Goal: Answer question/provide support: Share knowledge or assist other users

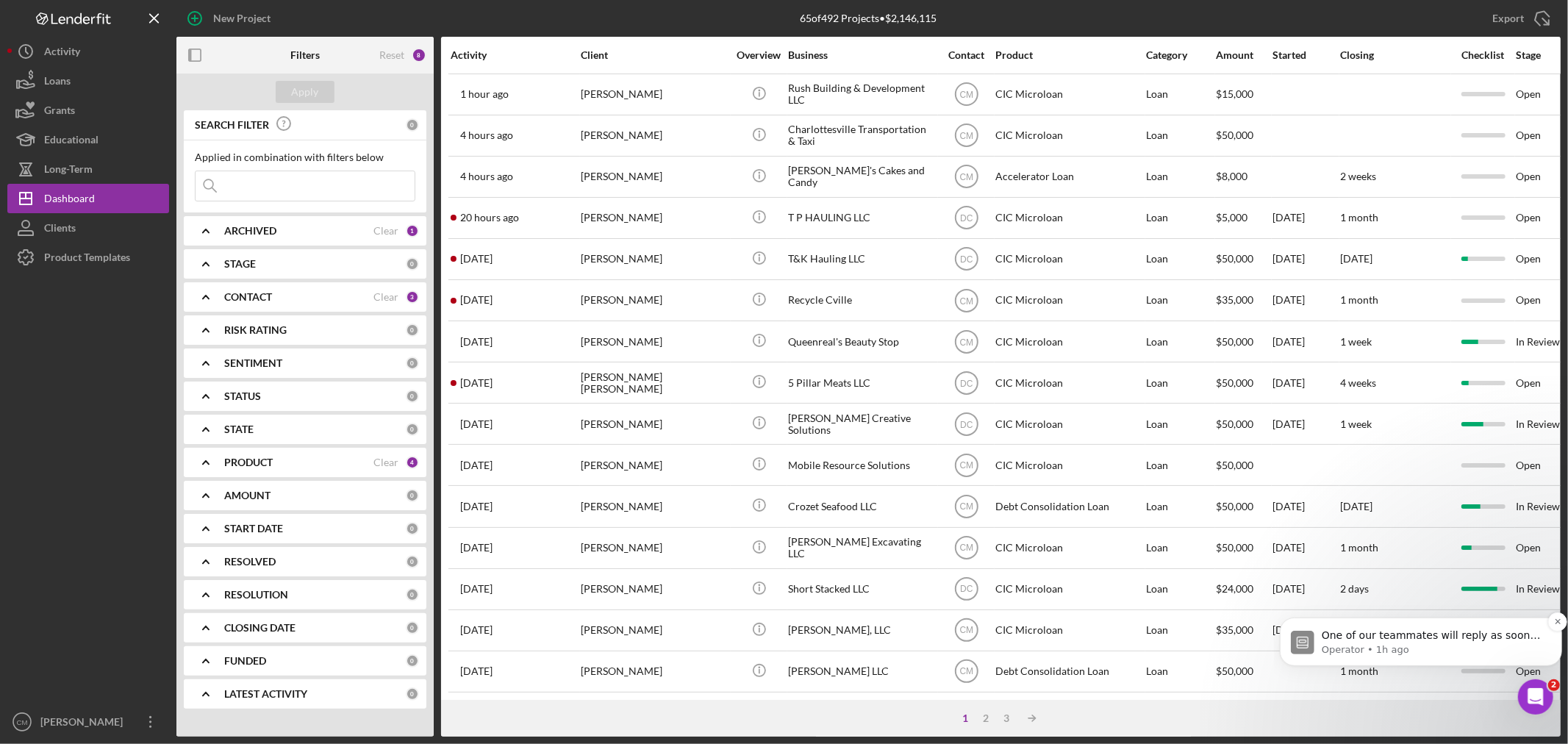
scroll to position [470, 0]
click at [1420, 643] on p "Operator • 1h ago" at bounding box center [1431, 649] width 222 height 13
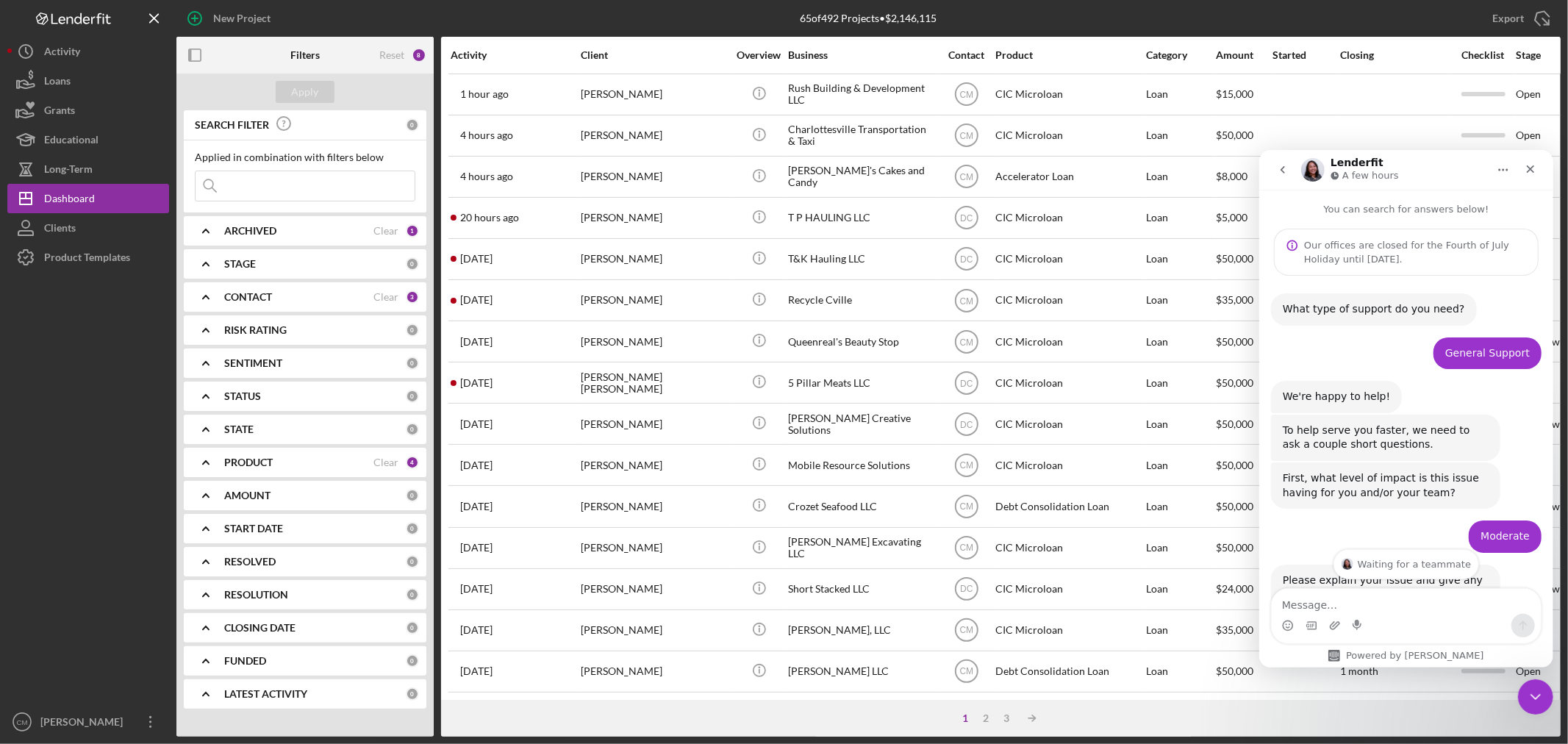
scroll to position [494, 0]
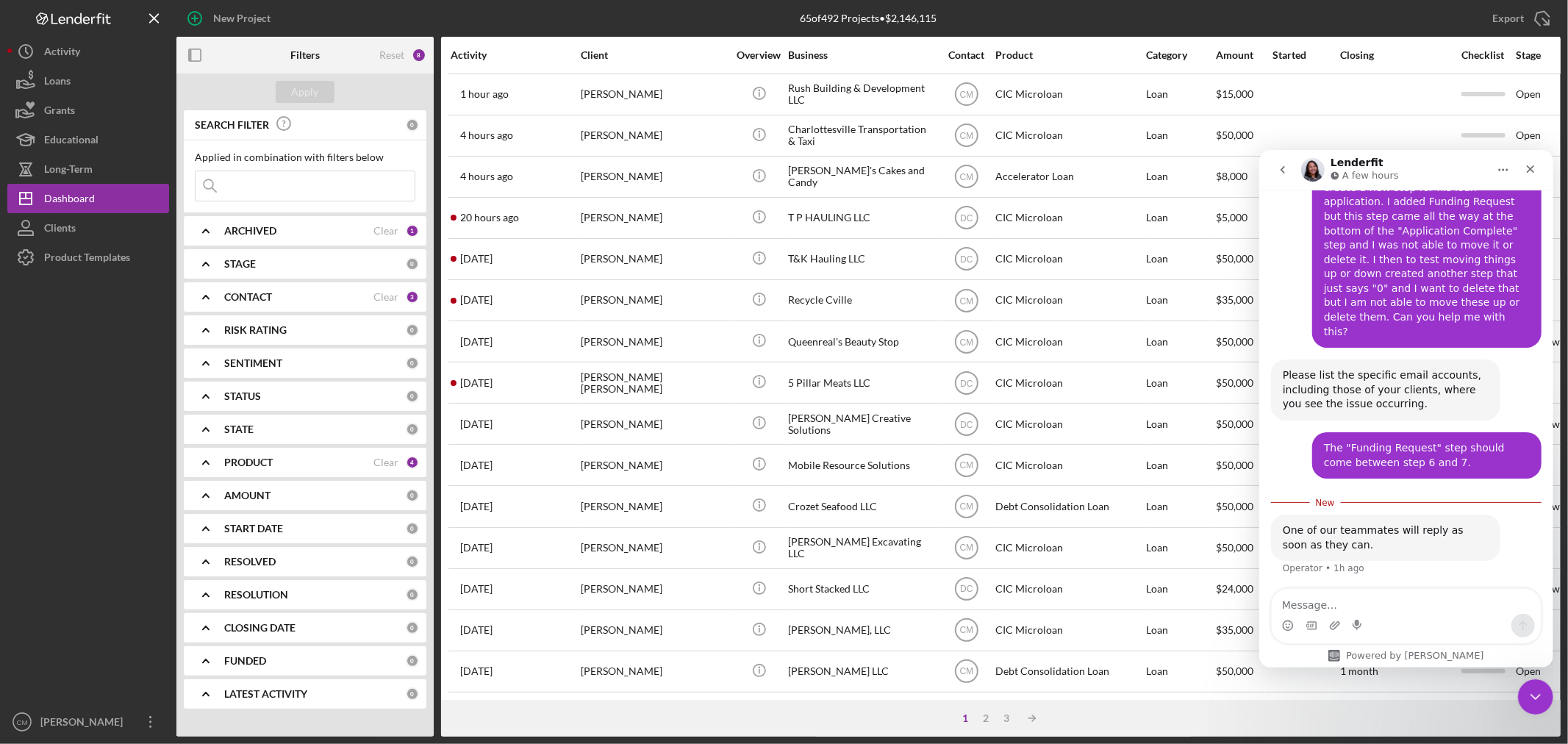
click at [1276, 167] on icon "go back" at bounding box center [1282, 169] width 12 height 12
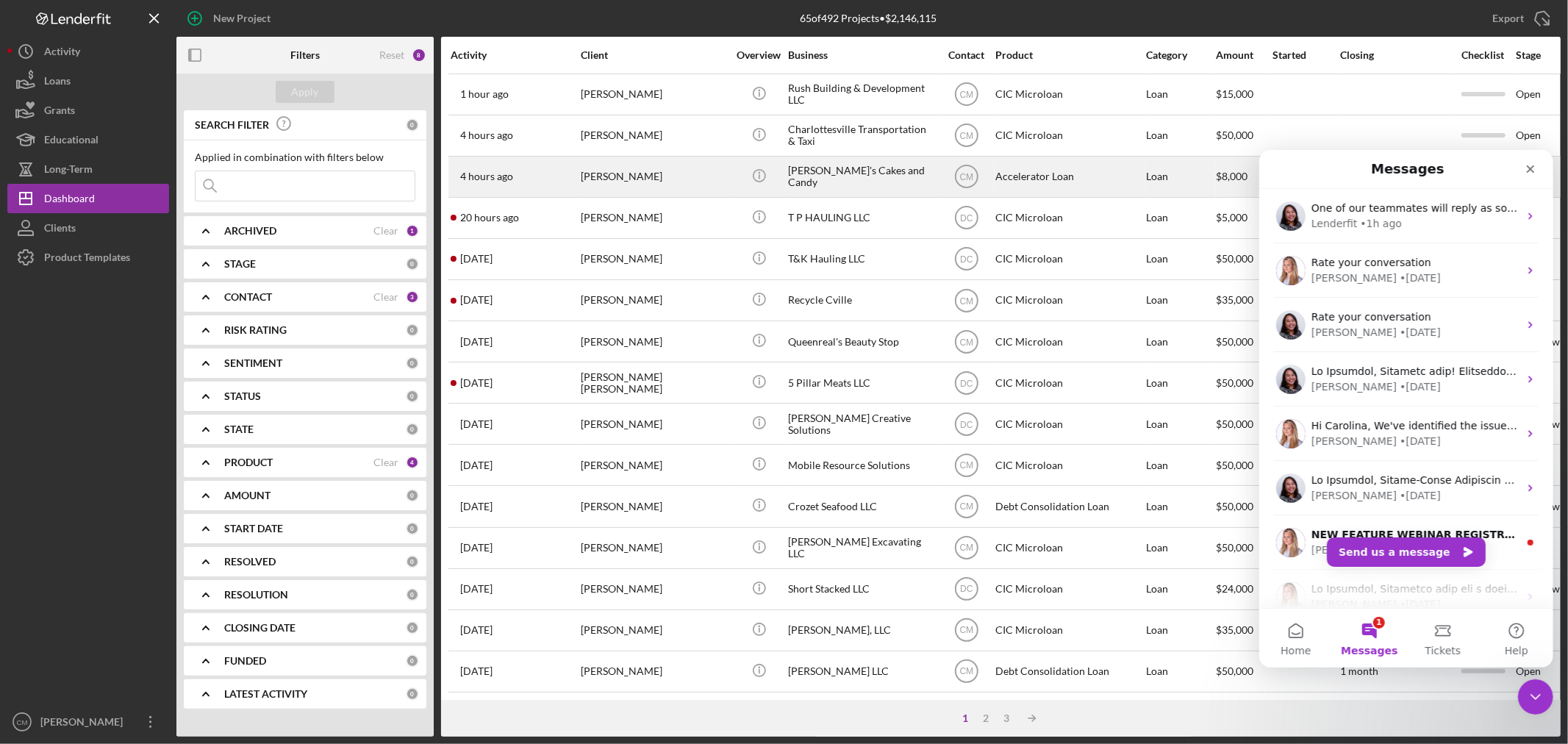
scroll to position [0, 0]
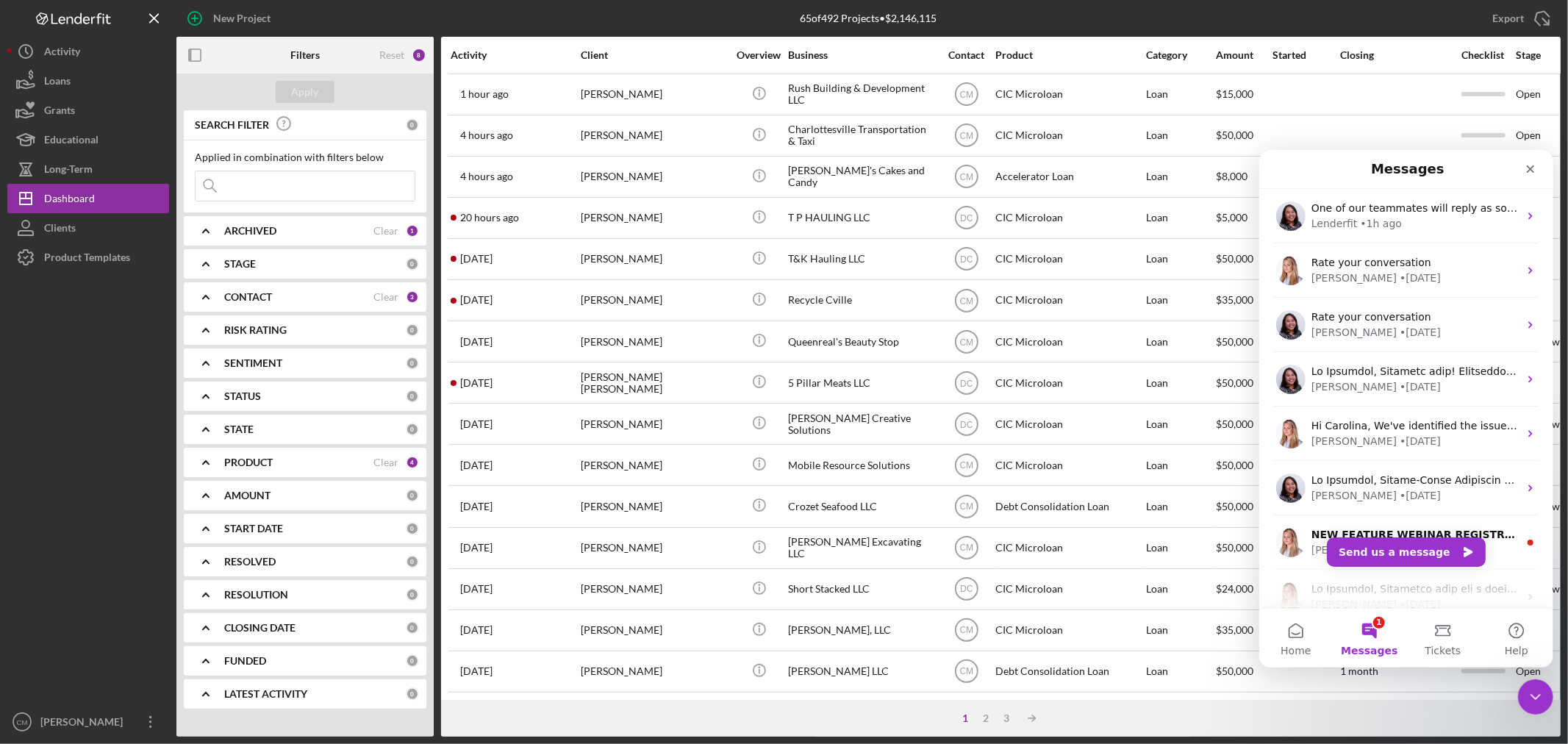
drag, startPoint x: 302, startPoint y: 189, endPoint x: 294, endPoint y: 195, distance: 10.0
click at [302, 189] on input at bounding box center [305, 186] width 219 height 30
type input "valhalla"
click at [311, 97] on div "Apply" at bounding box center [305, 91] width 27 height 22
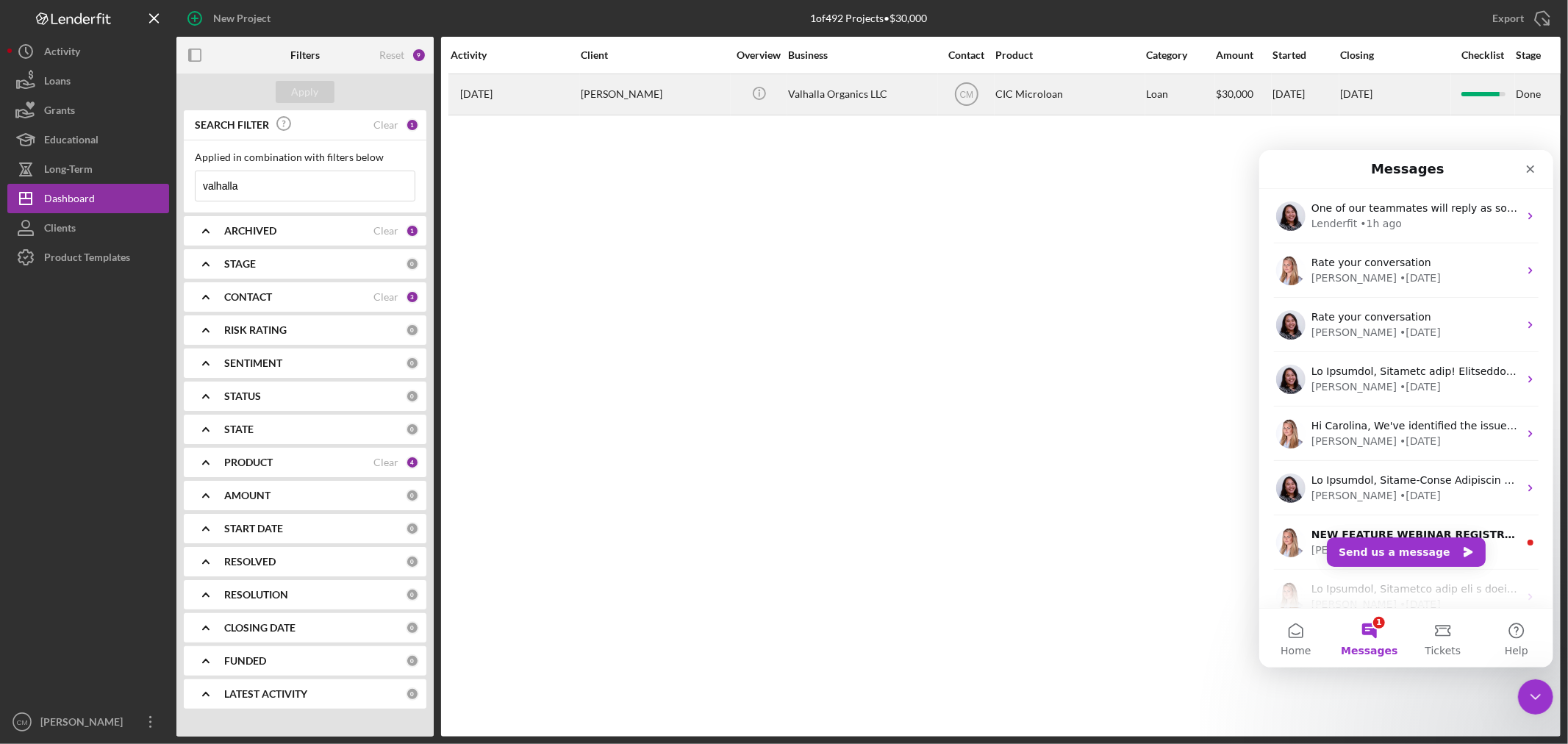
click at [885, 107] on div "Valhalla Organics LLC" at bounding box center [861, 94] width 147 height 39
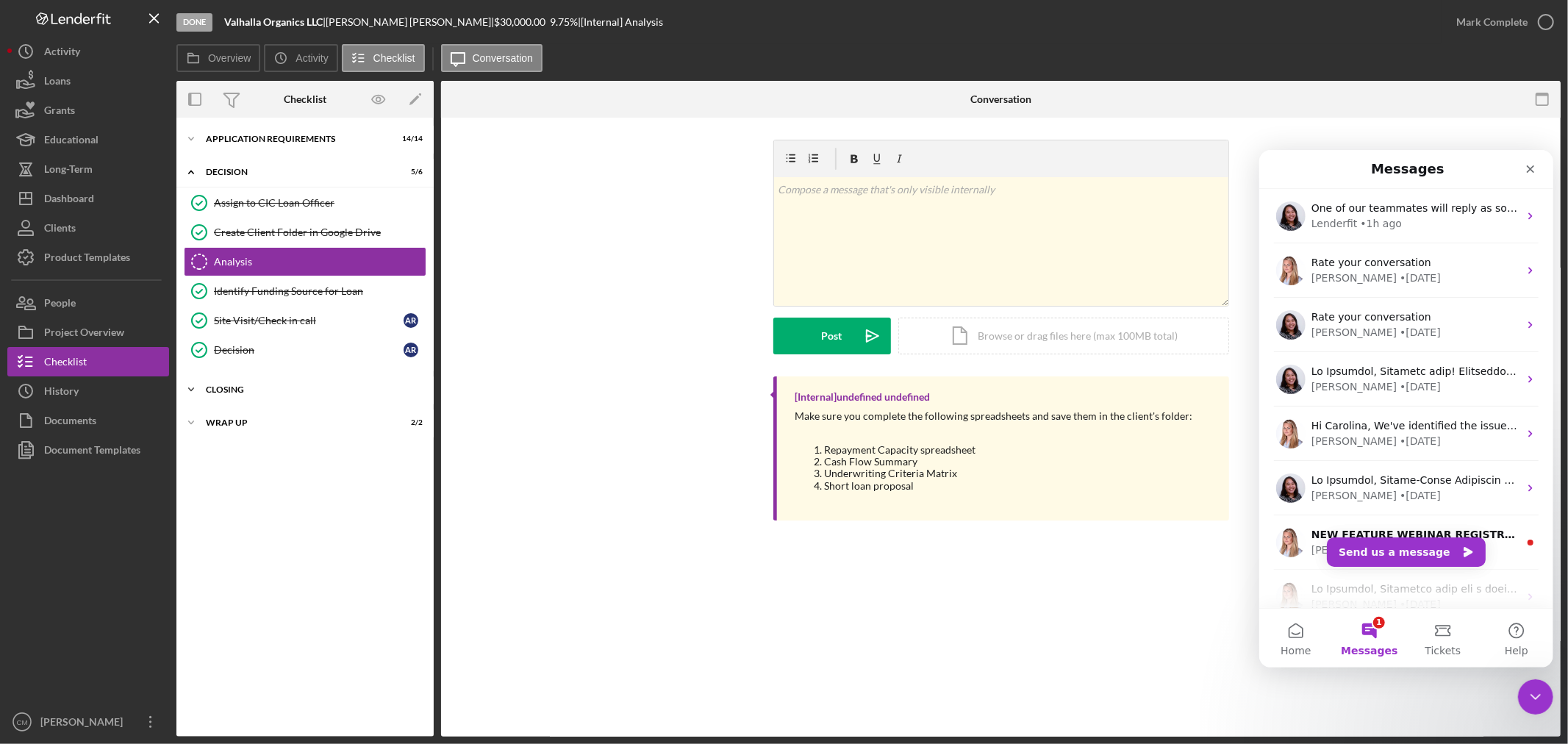
click at [253, 383] on div "Icon/Expander CLOSING 8 / 11" at bounding box center [305, 390] width 257 height 30
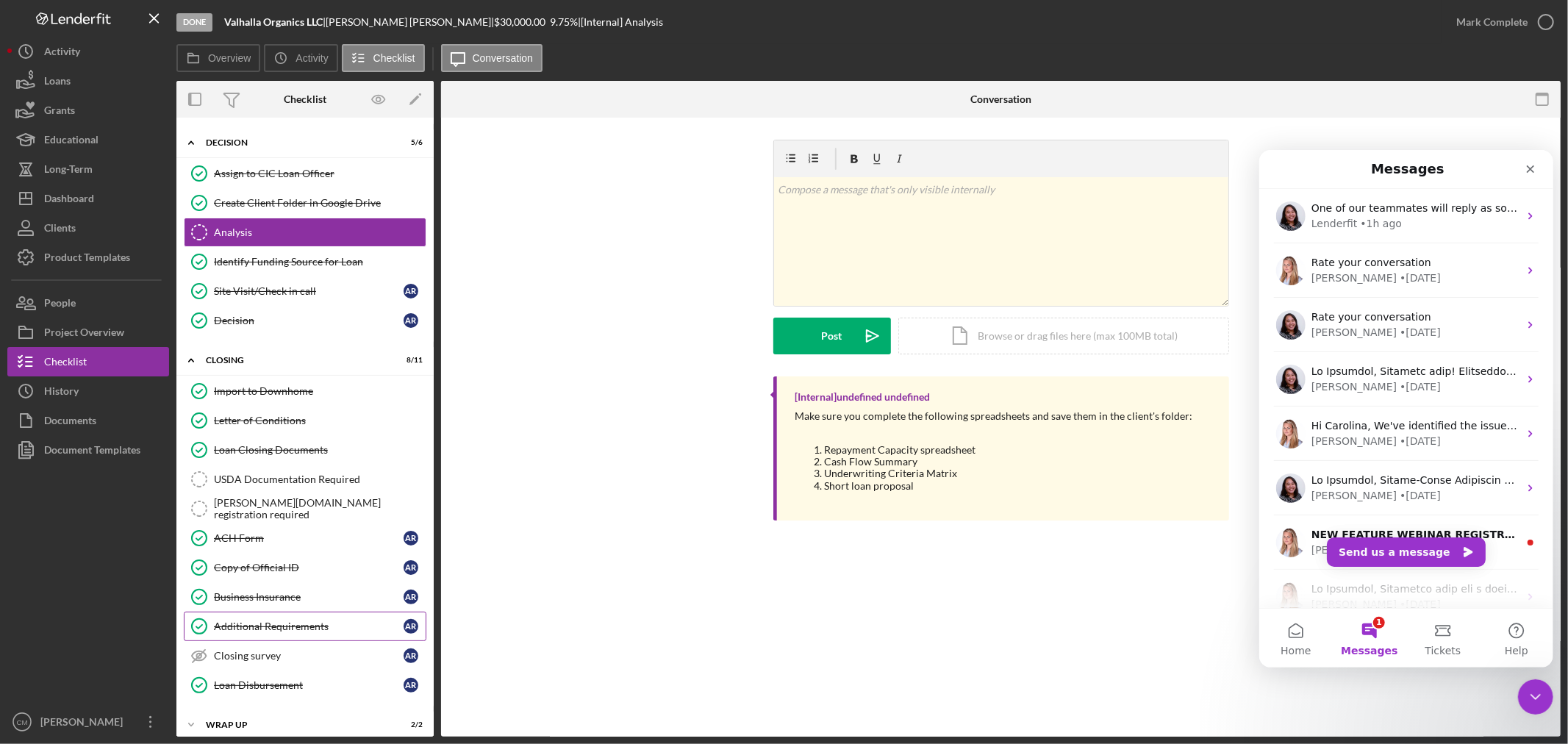
scroll to position [43, 0]
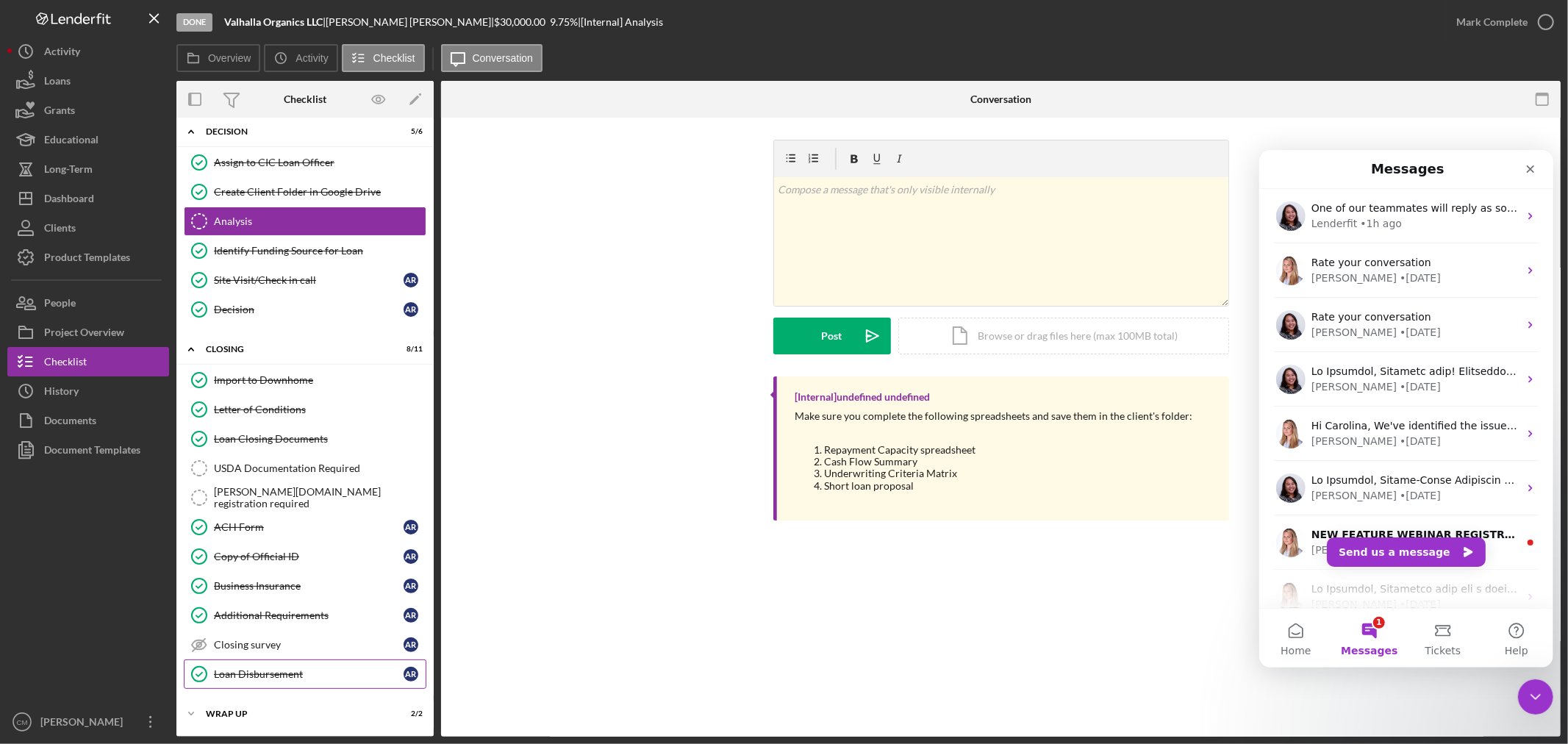
click at [291, 677] on div "Loan Disbursement" at bounding box center [308, 674] width 189 height 12
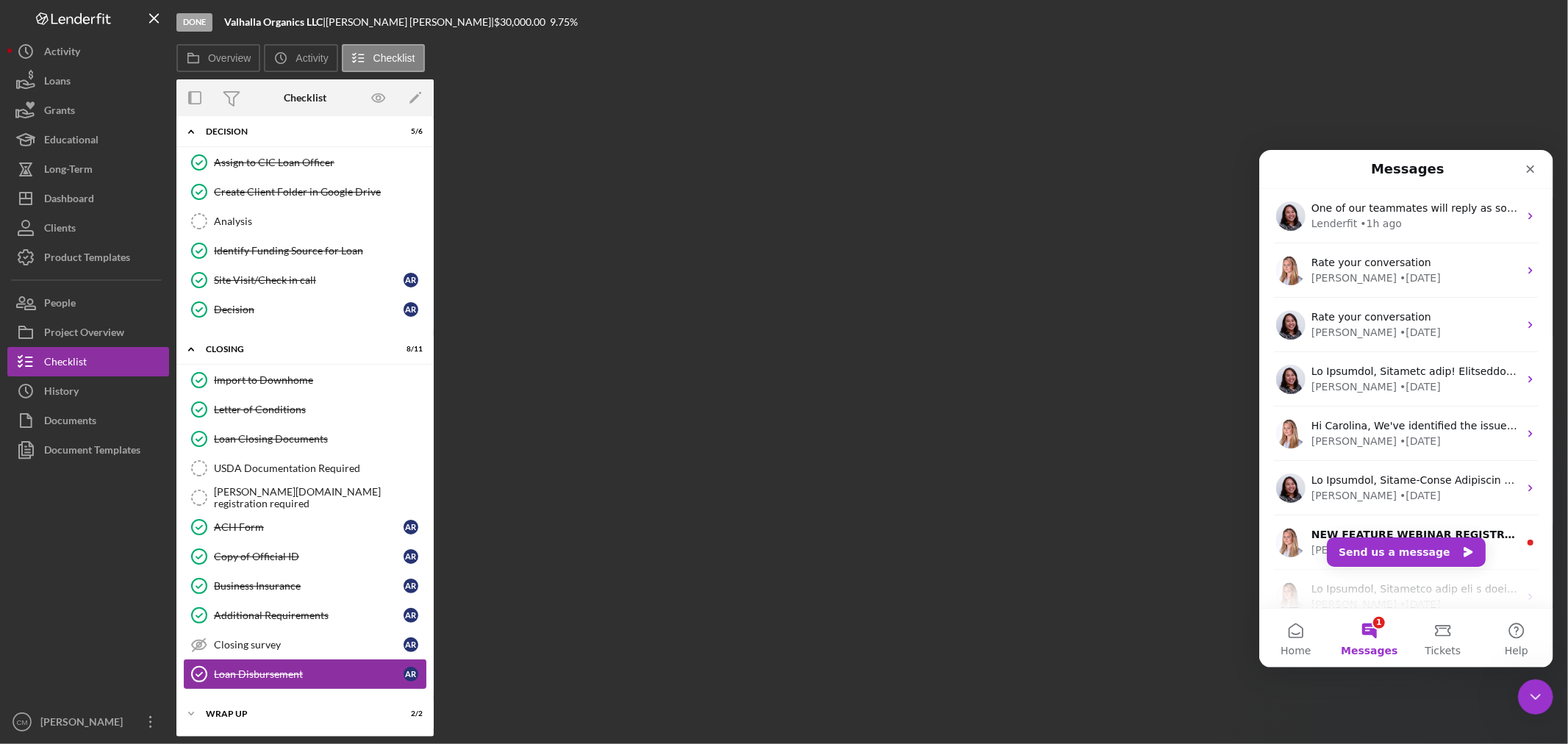
scroll to position [43, 0]
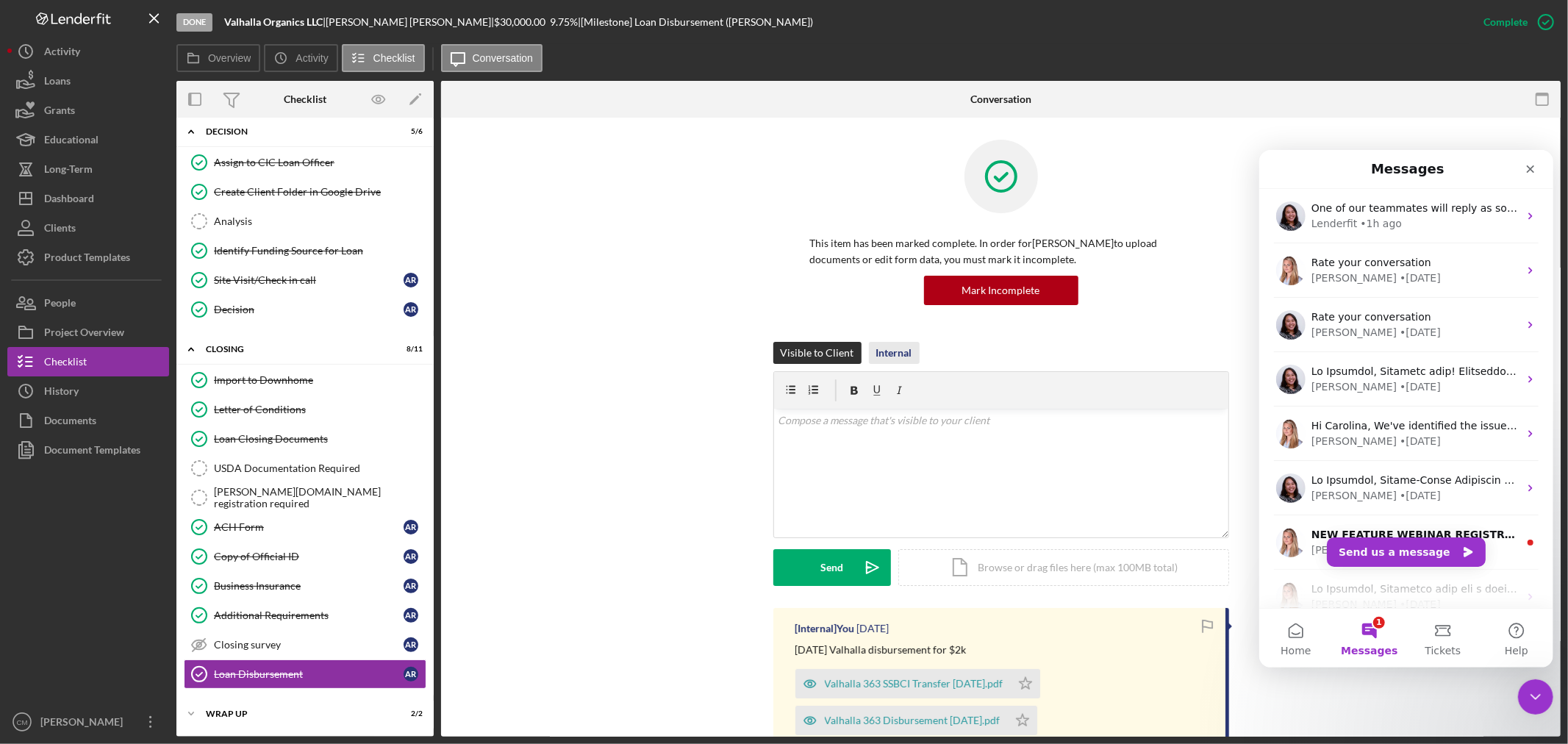
click at [902, 354] on div "Internal" at bounding box center [893, 353] width 36 height 22
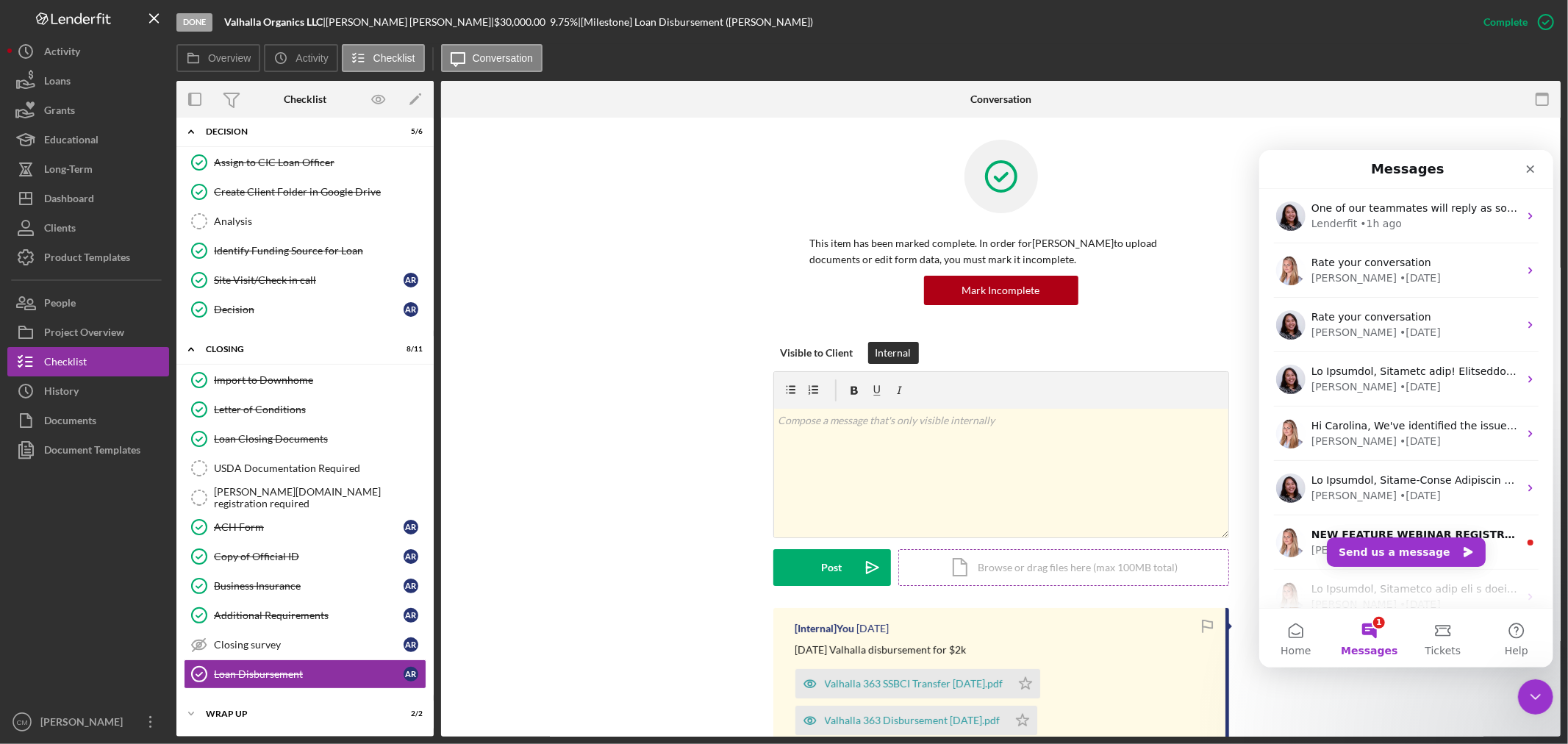
click at [961, 562] on div "Icon/Document Browse or drag files here (max 100MB total) Tap to choose files o…" at bounding box center [1064, 567] width 331 height 37
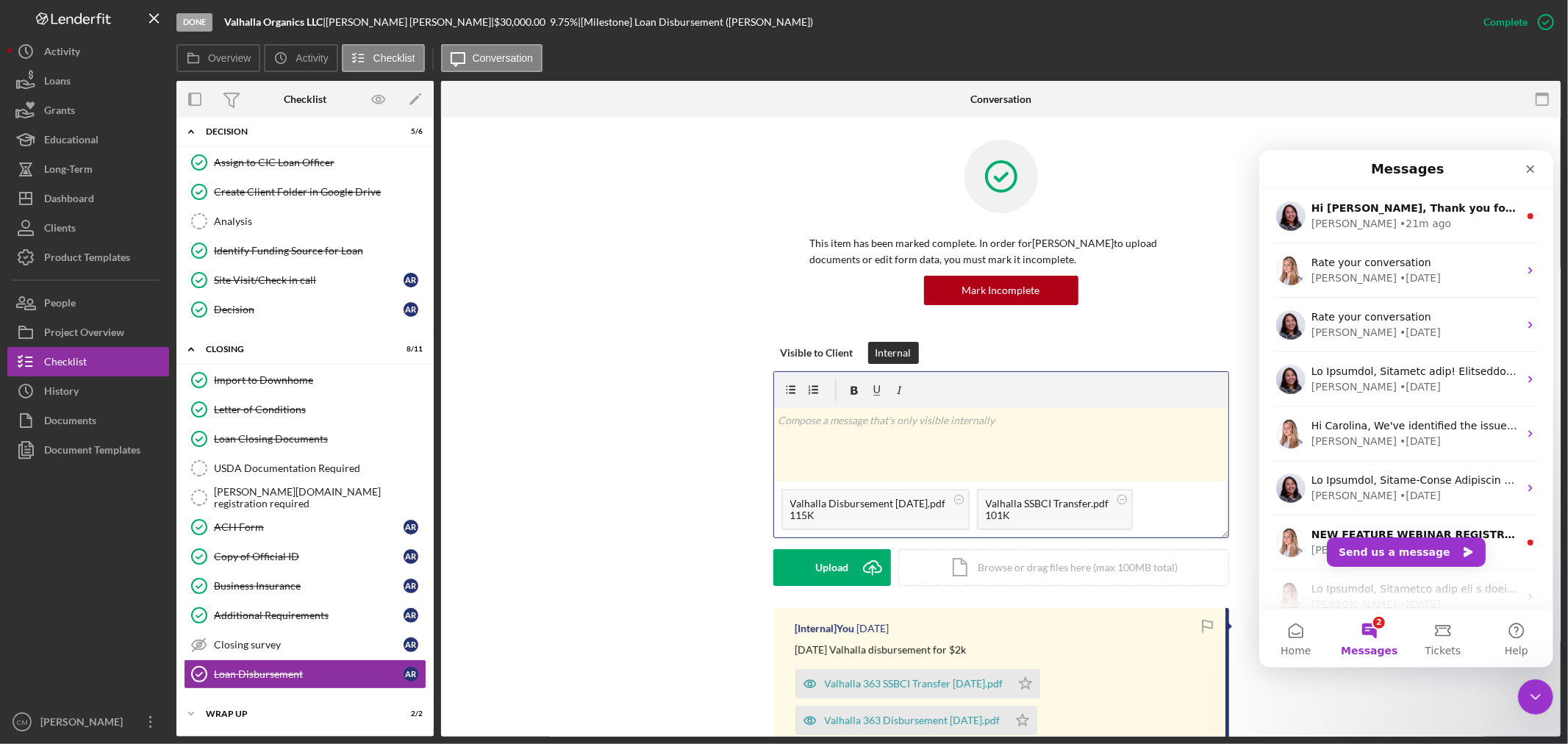
click at [957, 450] on div "v Color teal Color pink Remove color Add row above Add row below Add column bef…" at bounding box center [1002, 445] width 455 height 73
click at [828, 566] on div "Post" at bounding box center [832, 567] width 20 height 37
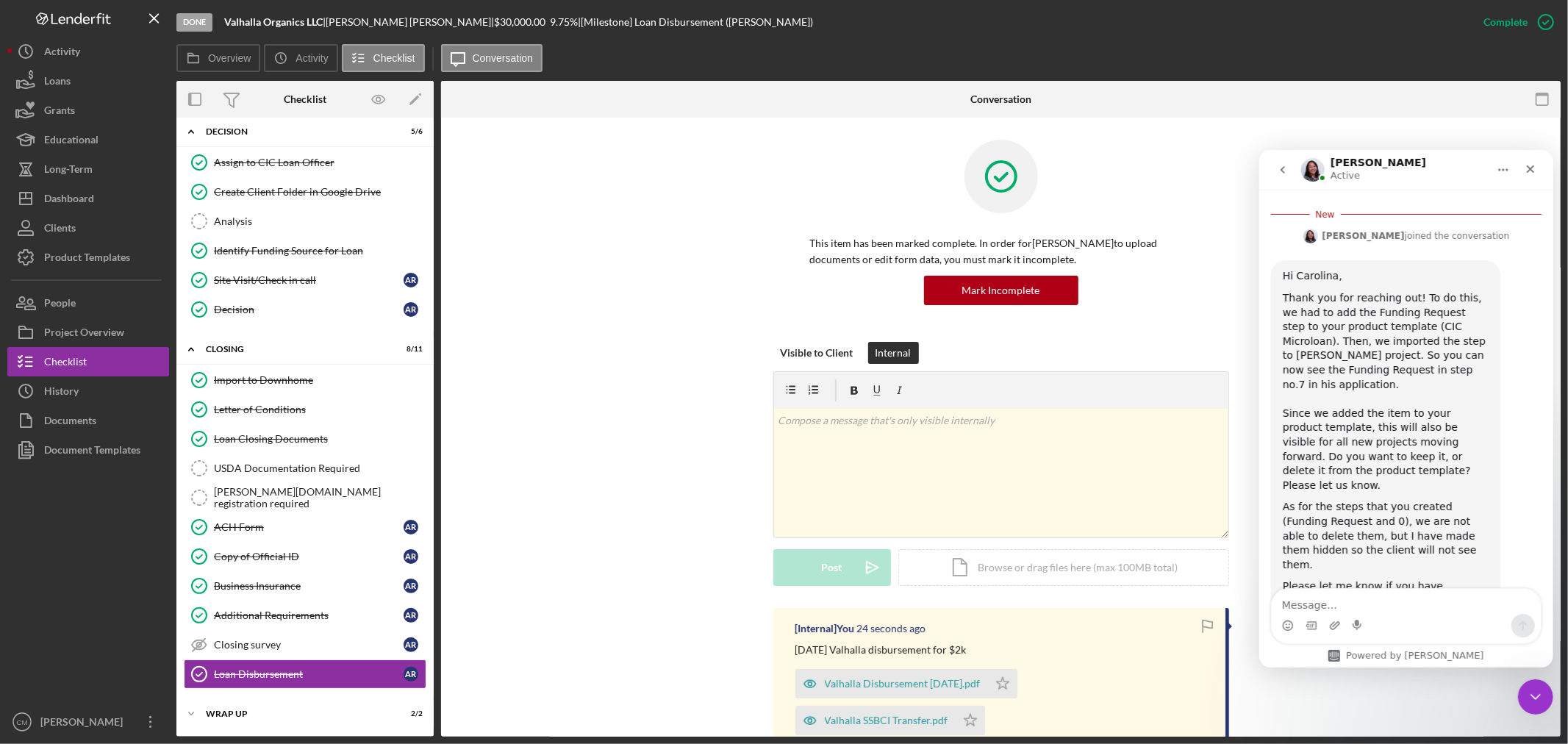
scroll to position [848, 0]
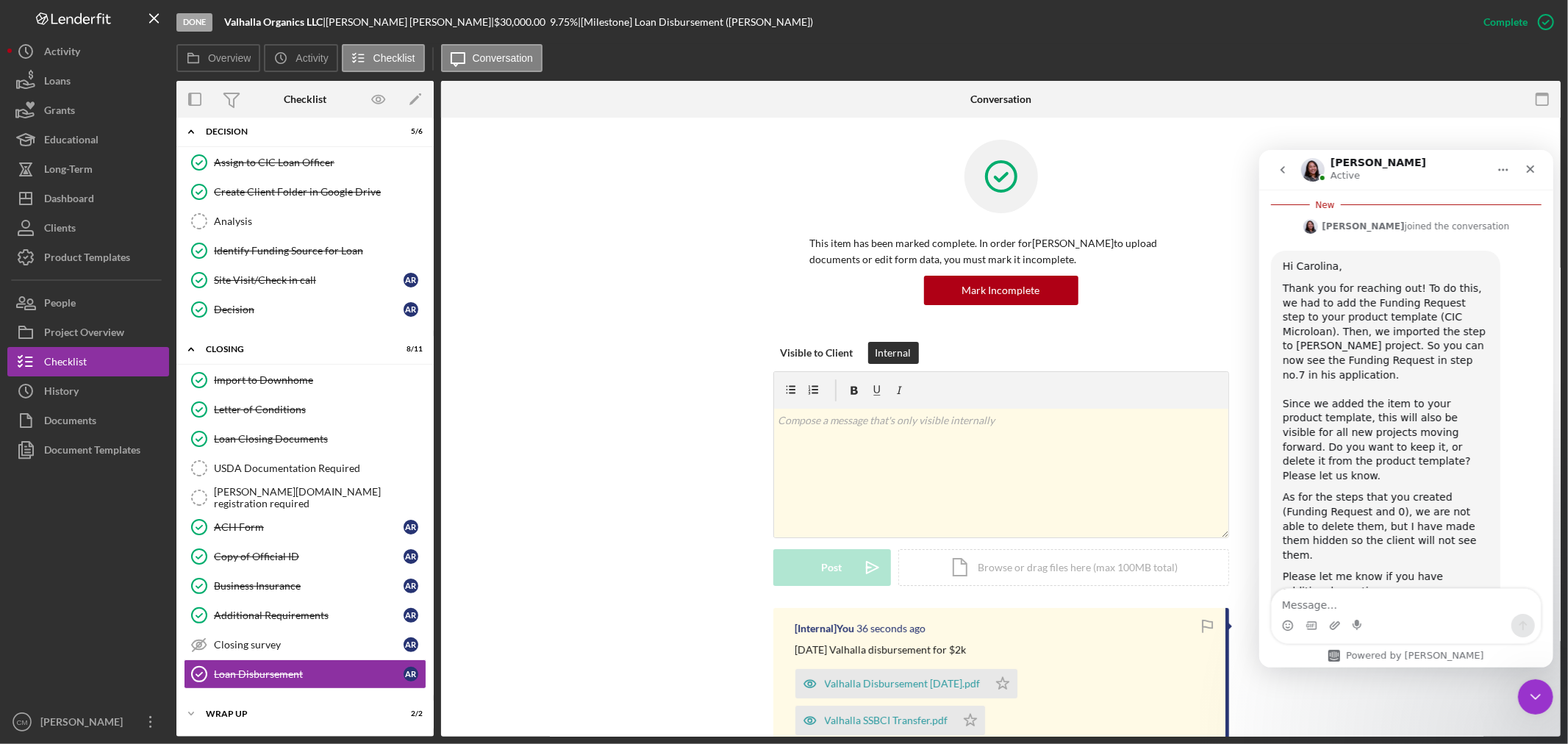
click at [1327, 605] on textarea "Message…" at bounding box center [1404, 600] width 269 height 25
type textarea "Hi [PERSON_NAME]. Thanks for your help! It is okay to leave those steps in the …"
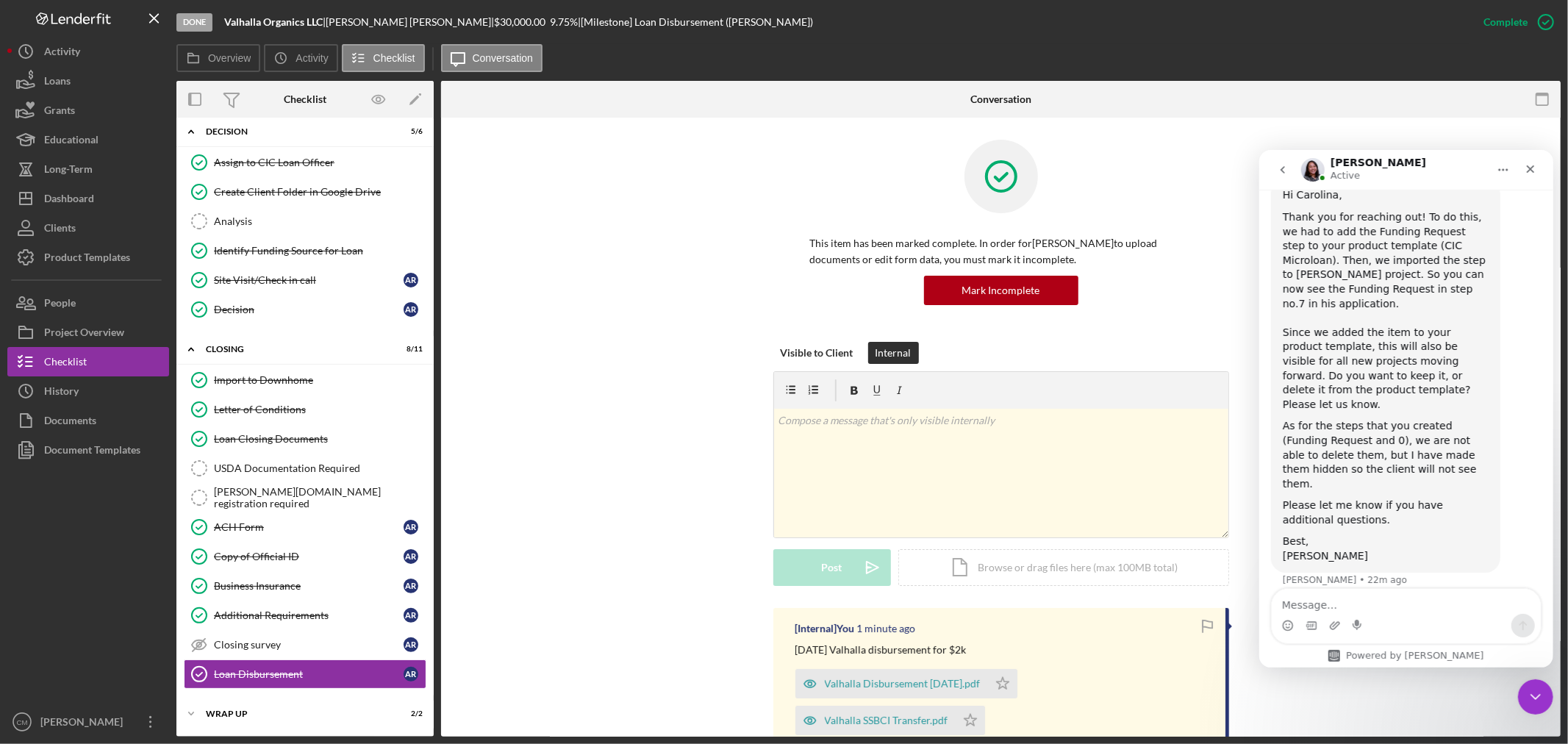
scroll to position [896, 0]
click at [92, 200] on div "Dashboard" at bounding box center [69, 201] width 50 height 33
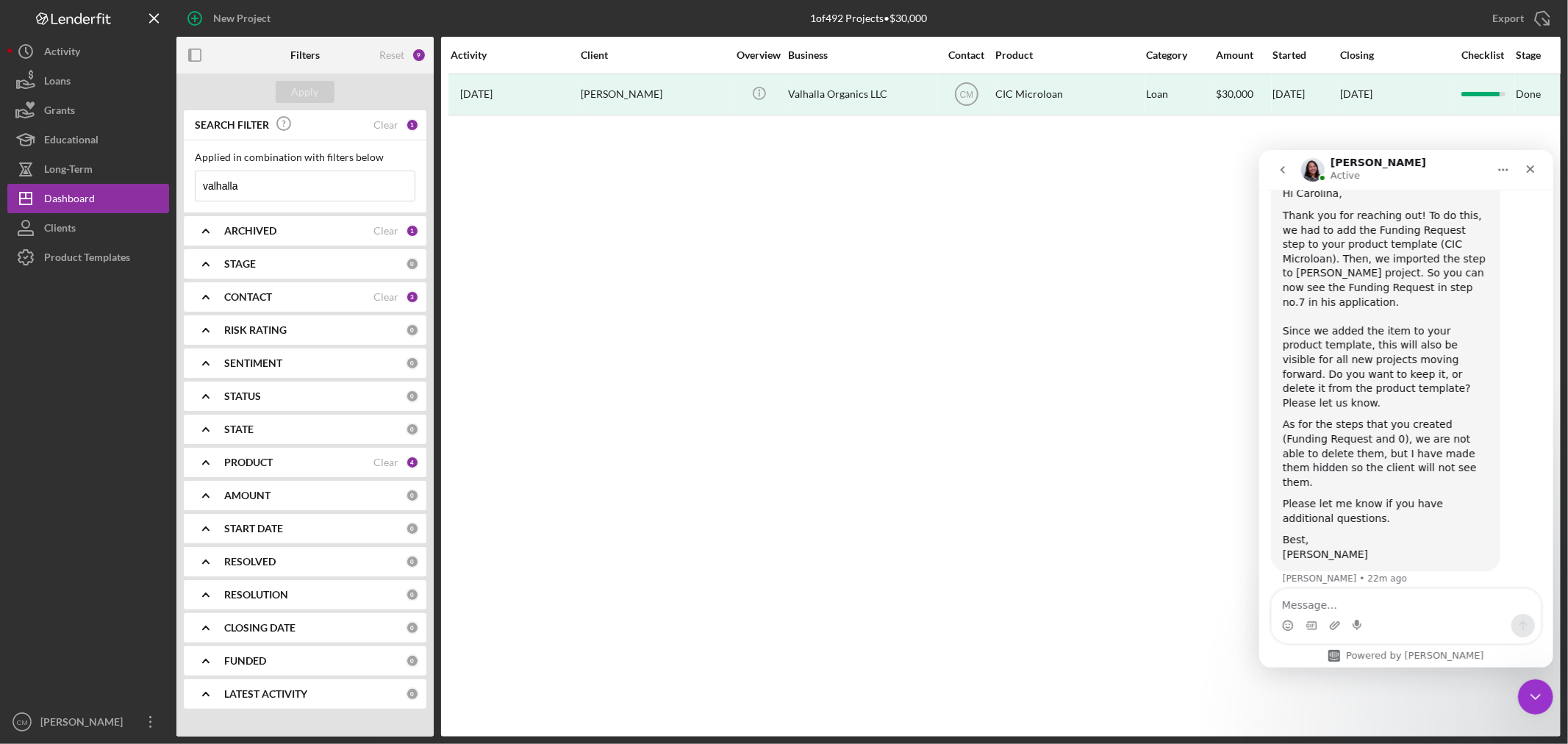
click at [323, 189] on input "valhalla" at bounding box center [305, 186] width 219 height 30
click at [85, 200] on div "Dashboard" at bounding box center [69, 201] width 51 height 33
